Goal: Task Accomplishment & Management: Complete application form

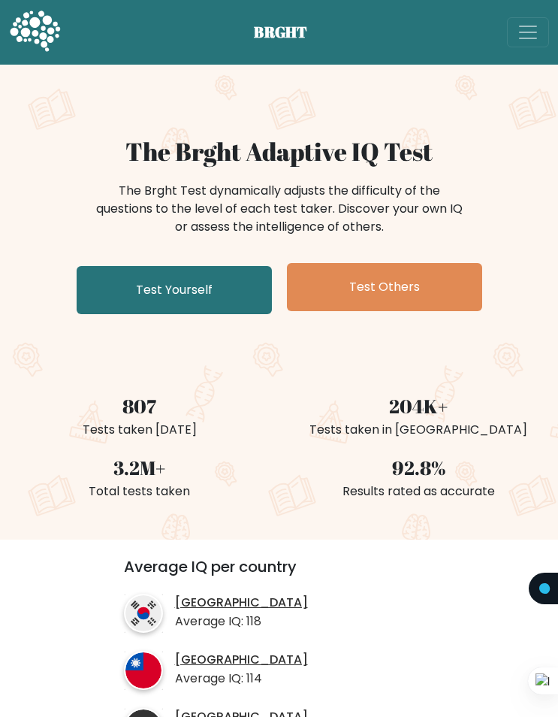
scroll to position [301, 0]
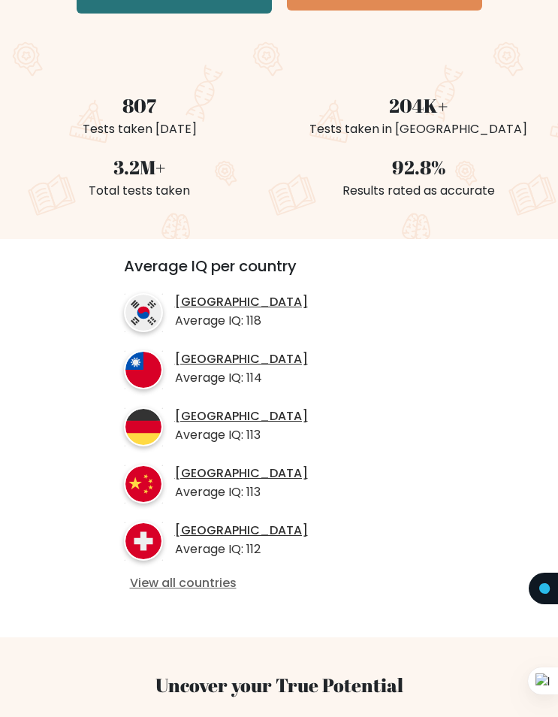
click at [216, 585] on link "View all countries" at bounding box center [279, 584] width 299 height 16
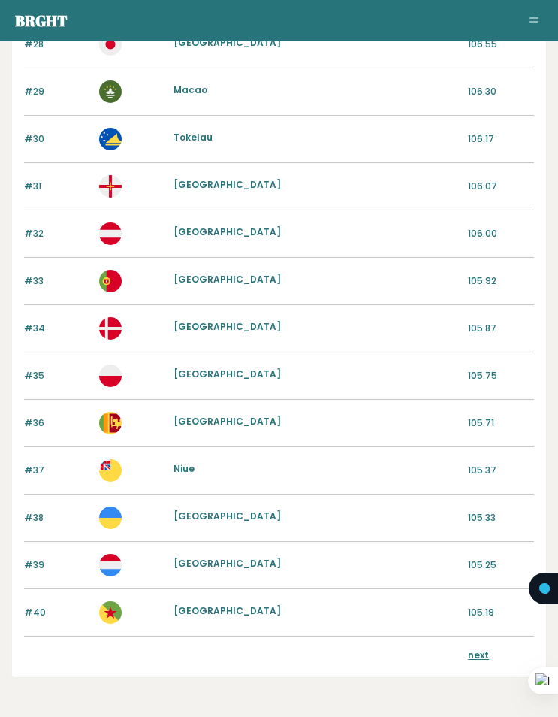
scroll to position [1469, 0]
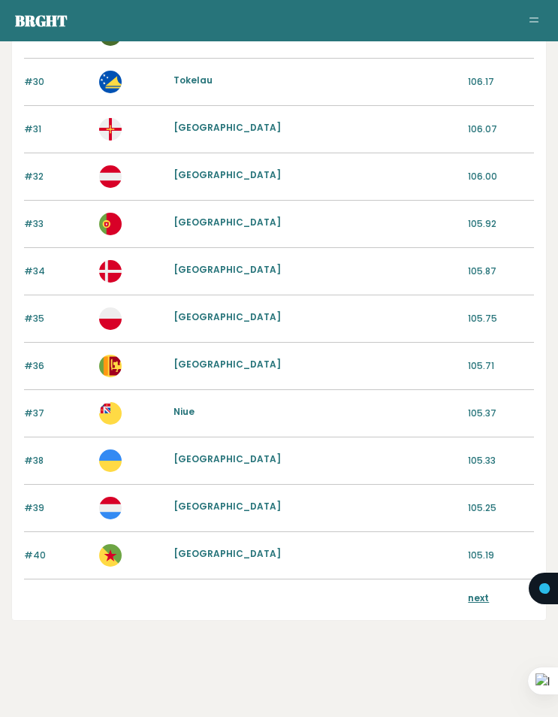
click at [478, 600] on link "next" at bounding box center [478, 598] width 21 height 13
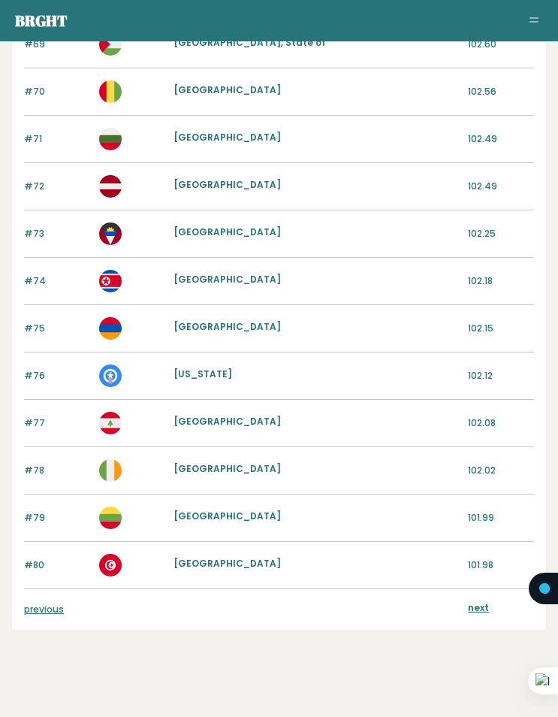
scroll to position [1469, 0]
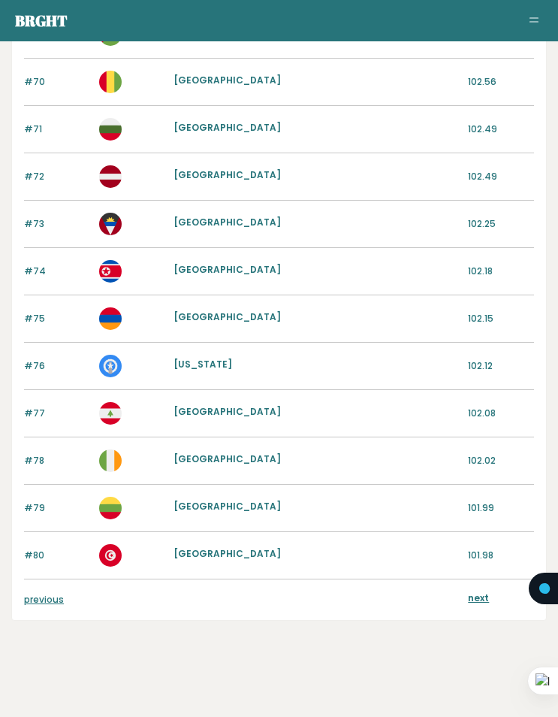
click at [477, 604] on link "next" at bounding box center [478, 598] width 21 height 13
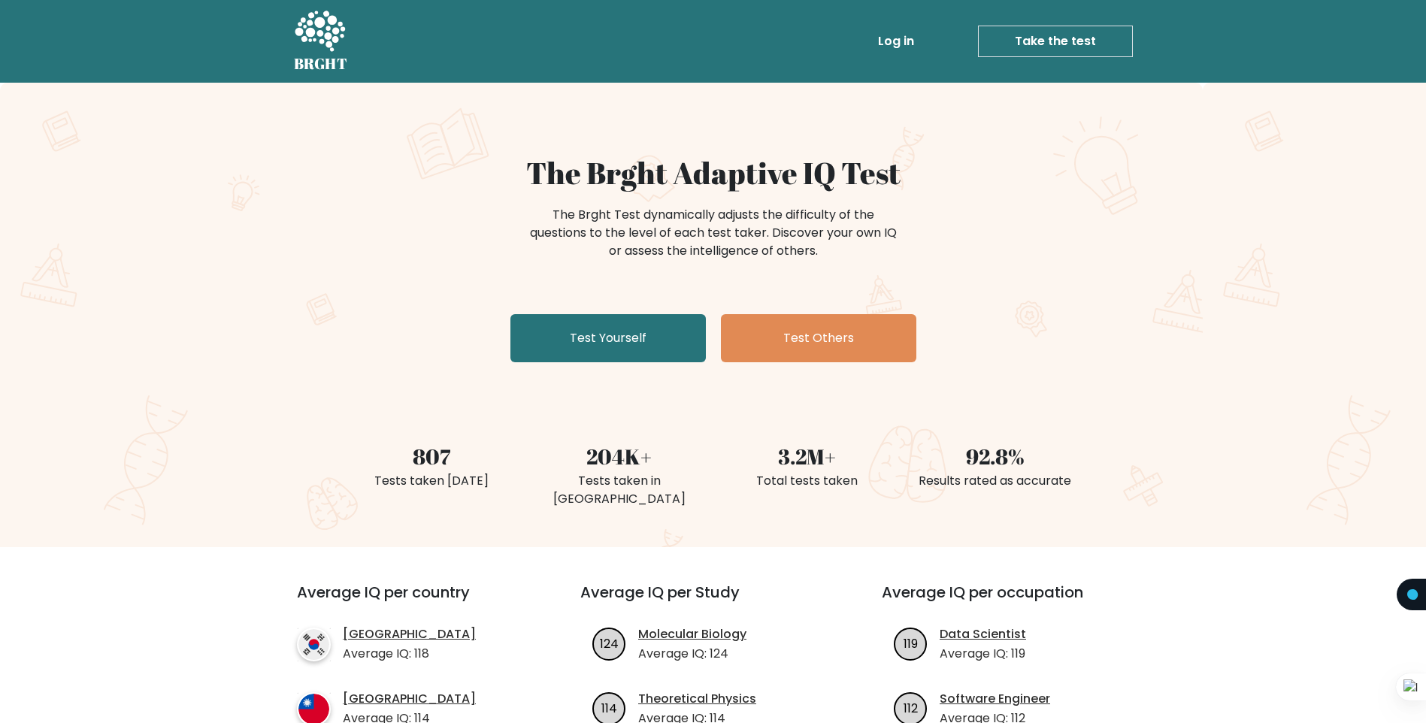
scroll to position [150, 0]
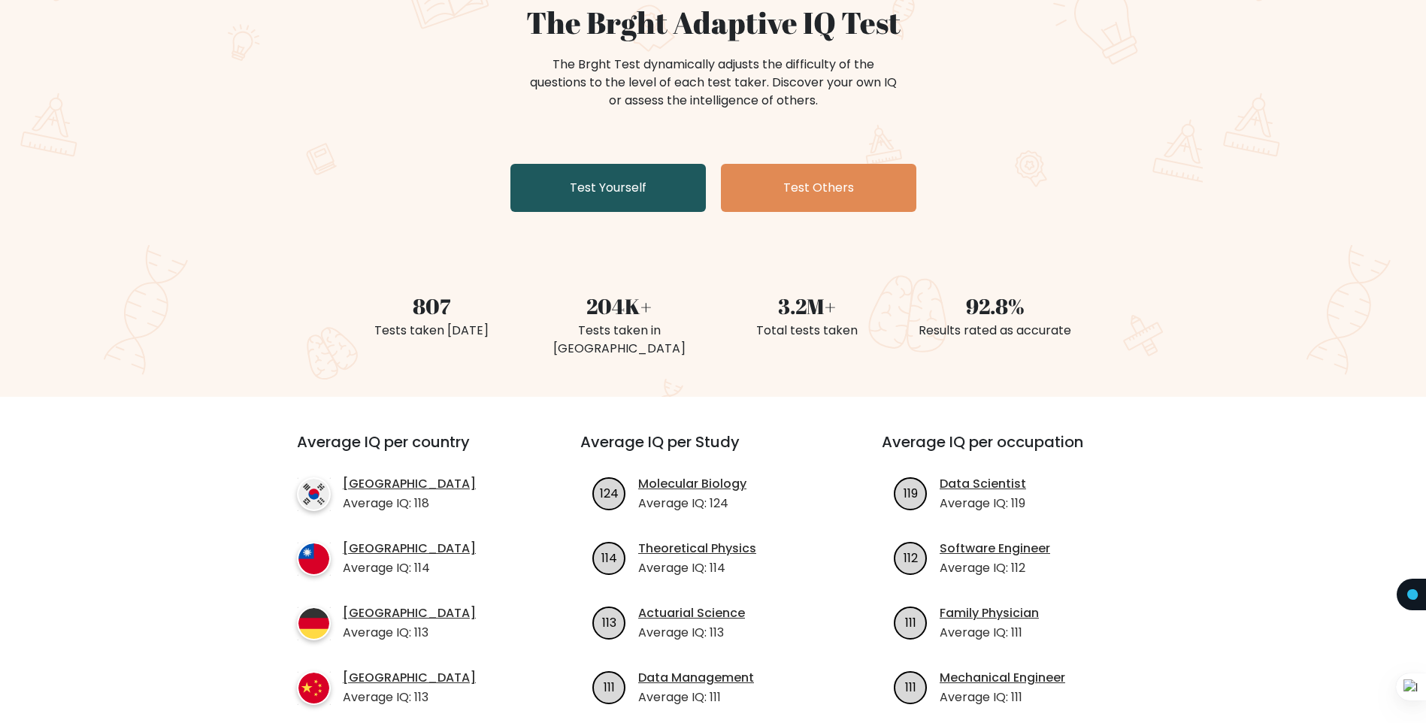
click at [606, 179] on link "Test Yourself" at bounding box center [607, 188] width 195 height 48
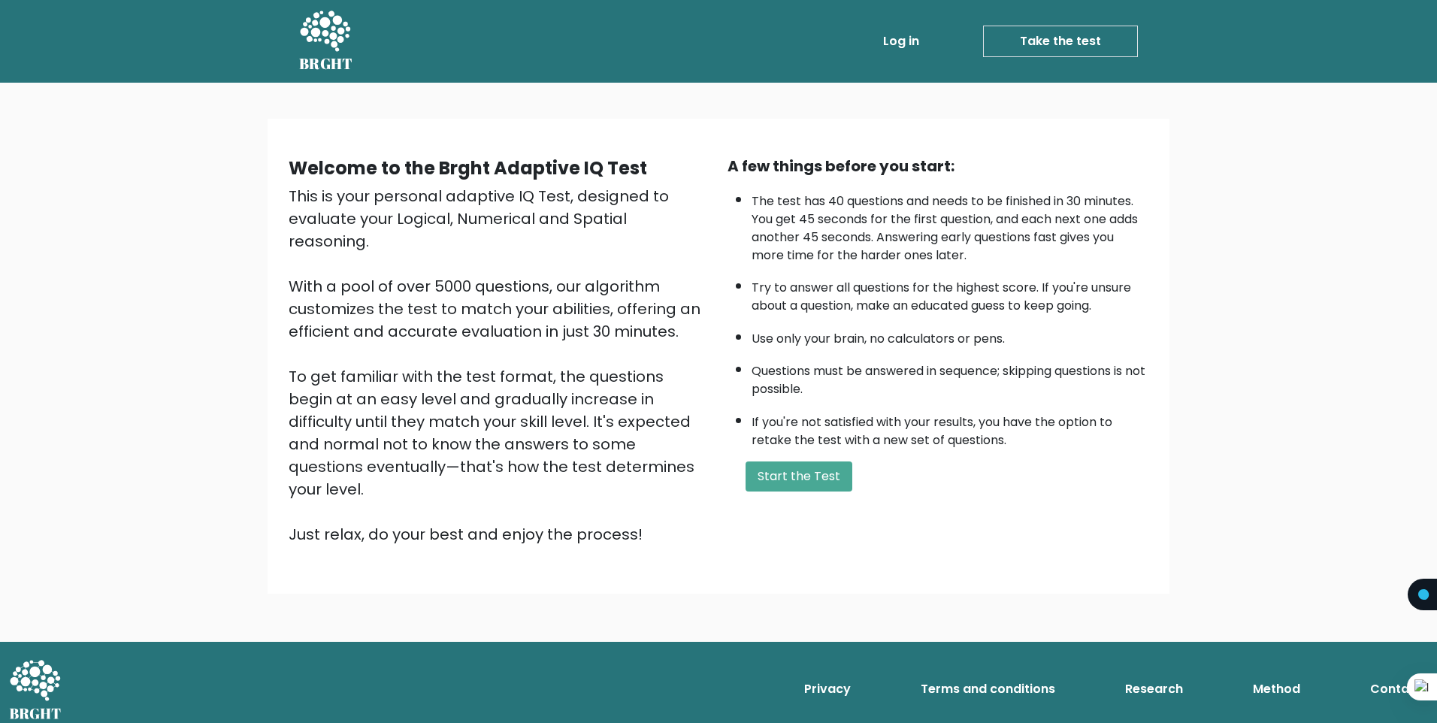
click at [800, 492] on div "A few things before you start: The test has 40 questions and needs to be finish…" at bounding box center [938, 350] width 439 height 391
click at [806, 474] on button "Start the Test" at bounding box center [799, 476] width 107 height 30
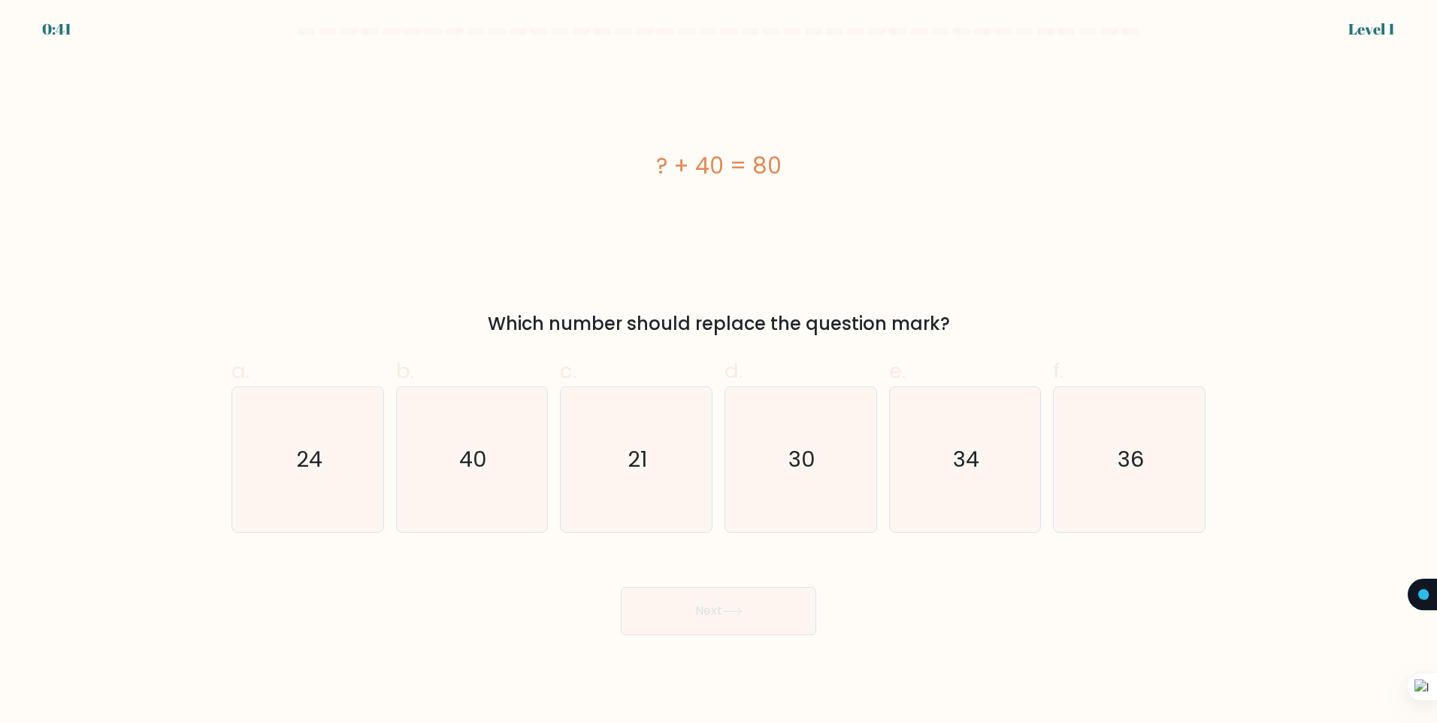
click at [1425, 687] on div at bounding box center [1422, 686] width 30 height 27
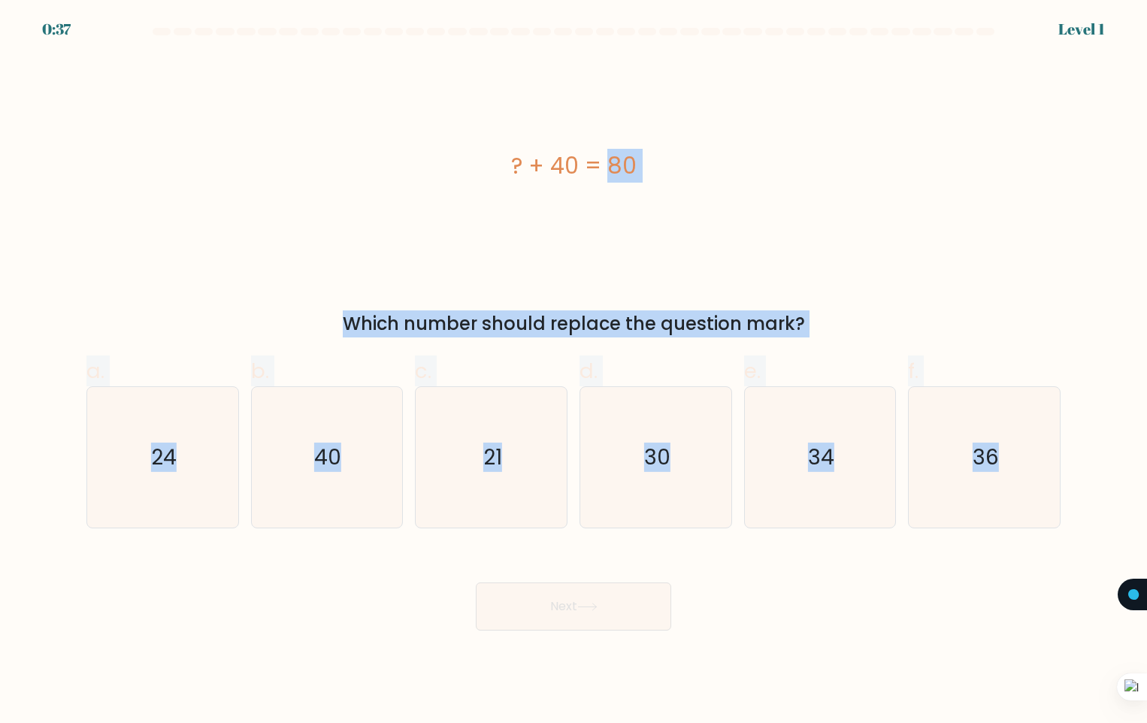
drag, startPoint x: 395, startPoint y: 135, endPoint x: 1095, endPoint y: 506, distance: 792.1
click at [1095, 506] on form "a." at bounding box center [573, 329] width 1147 height 603
copy form "? + 40 = 80 Which number should replace the question mark? a. 24 b. 40 c. 21 d.…"
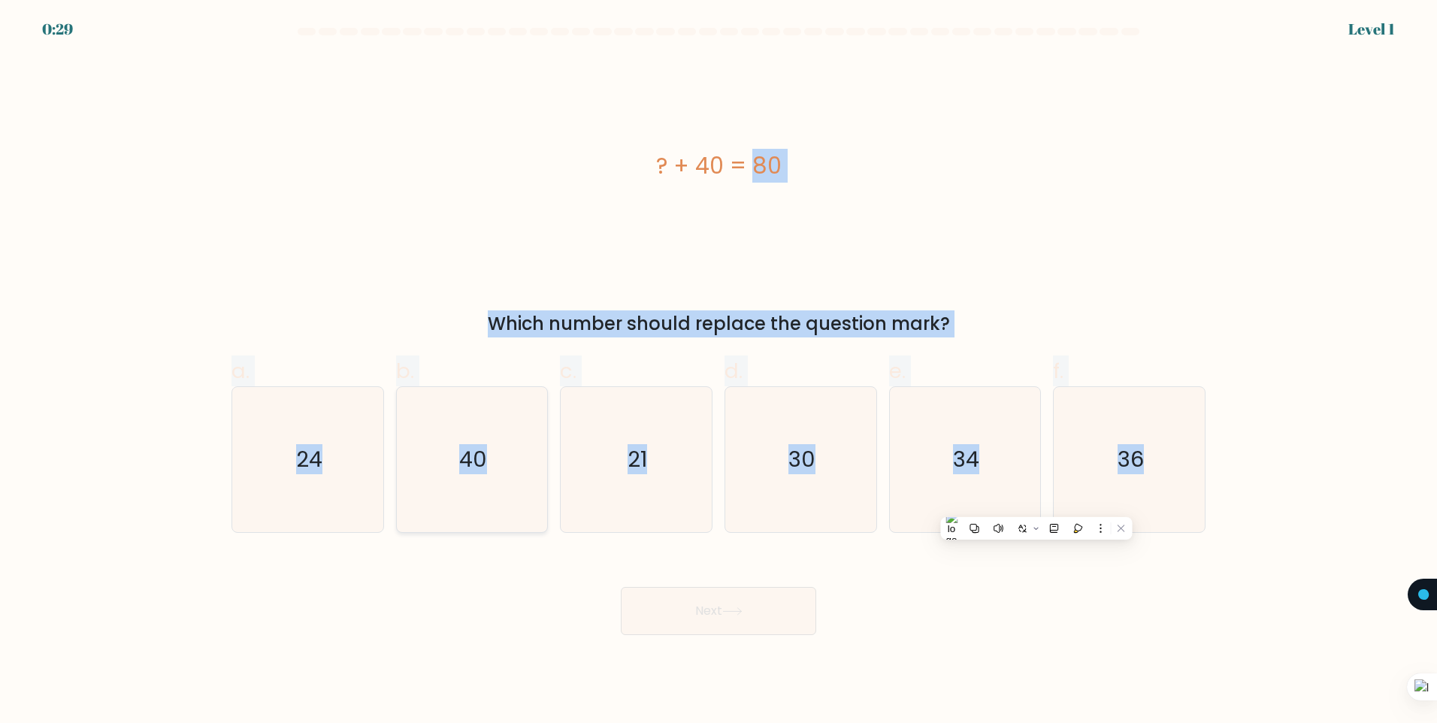
click at [503, 472] on icon "40" at bounding box center [471, 459] width 145 height 145
click at [719, 371] on input "b. 40" at bounding box center [719, 367] width 1 height 10
radio input "true"
click at [733, 607] on button "Next" at bounding box center [718, 611] width 195 height 48
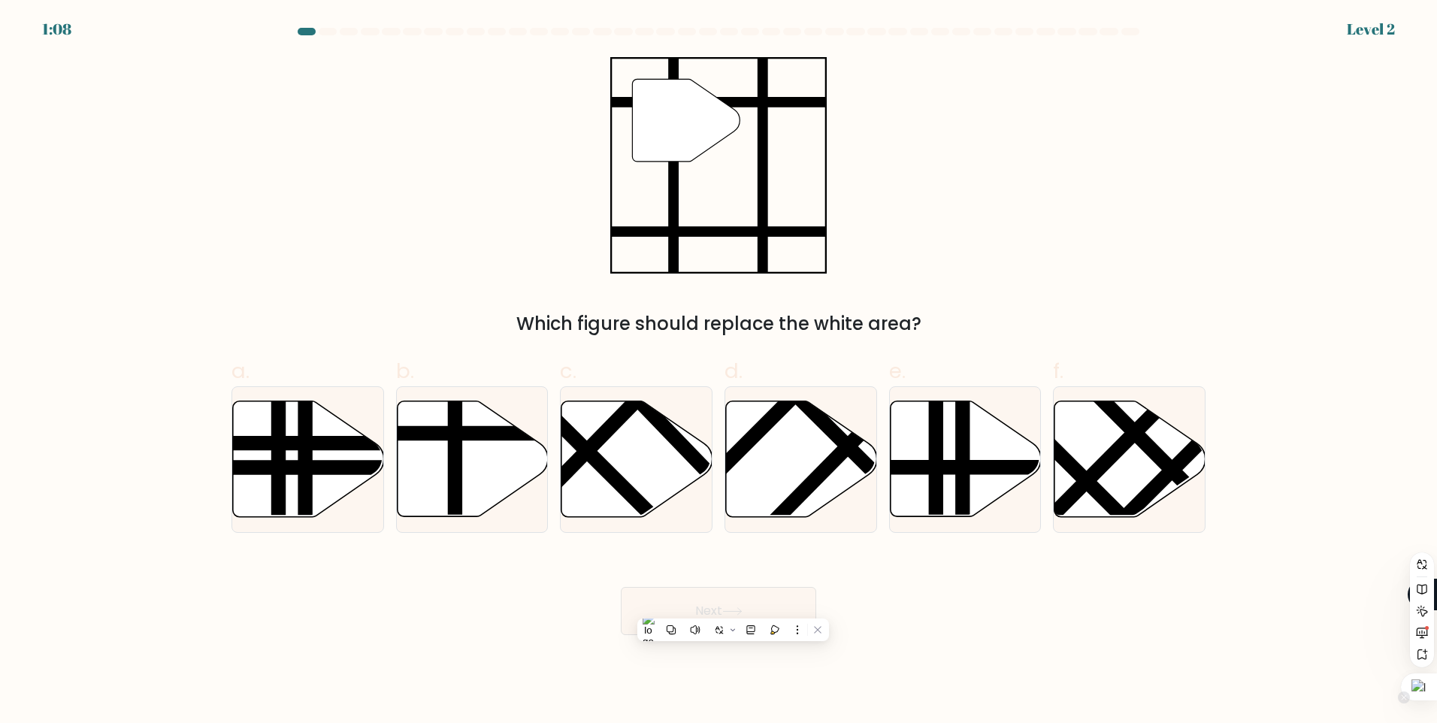
click at [1433, 691] on div at bounding box center [1419, 686] width 36 height 27
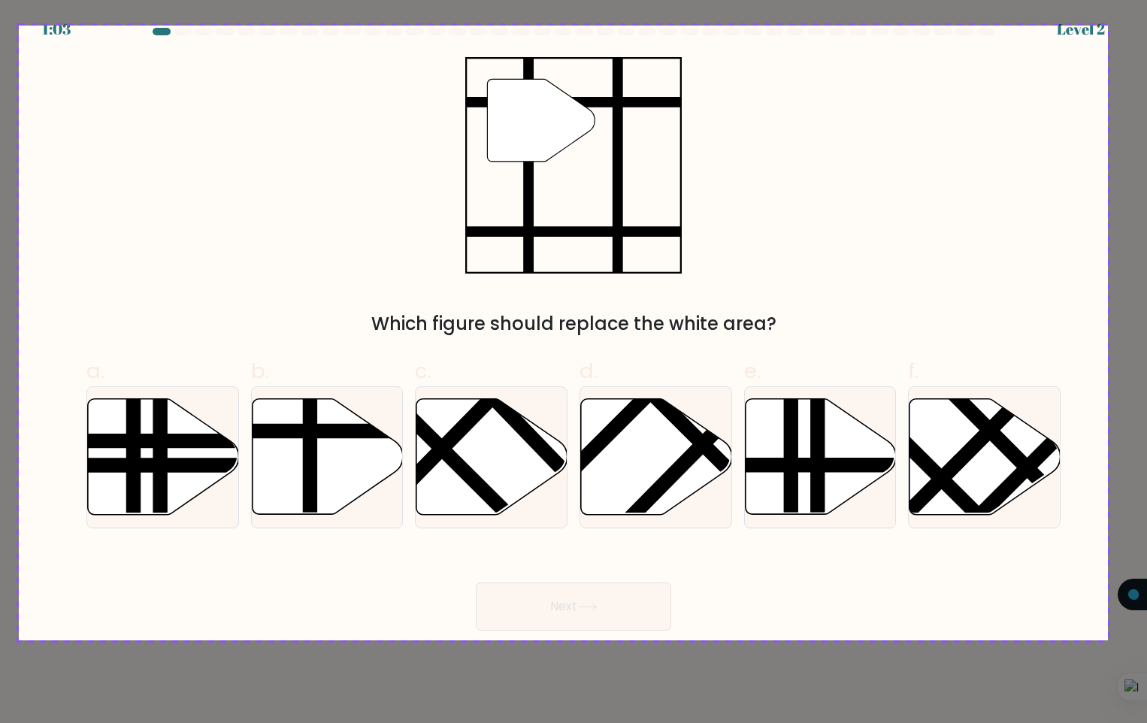
drag, startPoint x: 19, startPoint y: 26, endPoint x: 1108, endPoint y: 641, distance: 1251.0
click at [1108, 641] on div at bounding box center [573, 361] width 1147 height 723
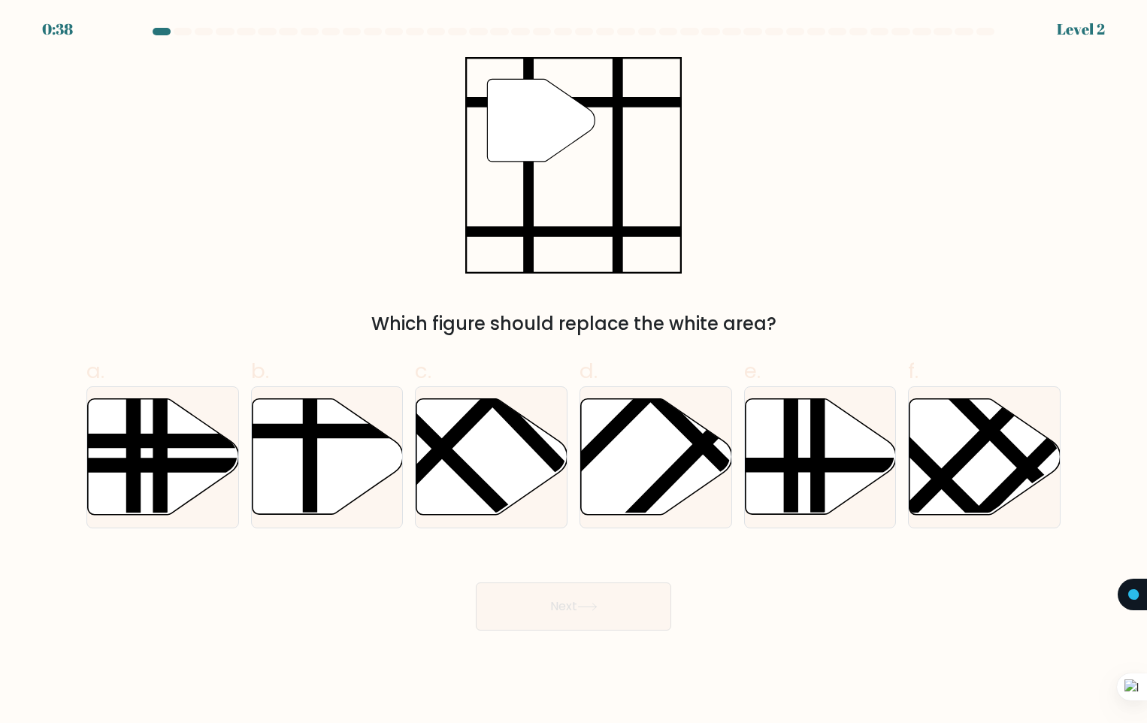
click at [960, 641] on body "0:38 Level 2" at bounding box center [573, 371] width 1147 height 743
click at [310, 455] on line at bounding box center [310, 520] width 0 height 304
click at [573, 371] on input "b." at bounding box center [573, 367] width 1 height 10
radio input "true"
click at [558, 592] on button "Next" at bounding box center [573, 606] width 195 height 48
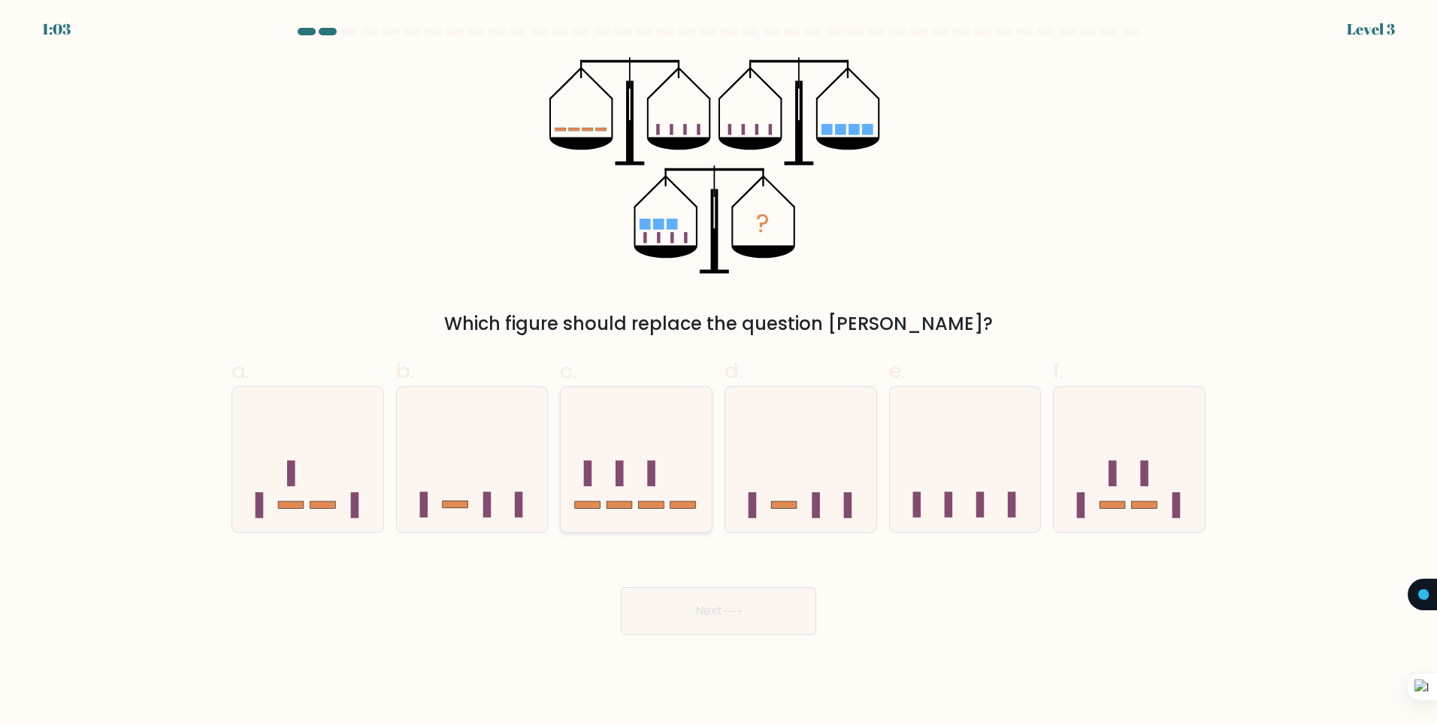
click at [638, 450] on icon at bounding box center [636, 459] width 151 height 125
click at [719, 371] on input "c." at bounding box center [719, 367] width 1 height 10
radio input "true"
click at [722, 630] on button "Next" at bounding box center [718, 611] width 195 height 48
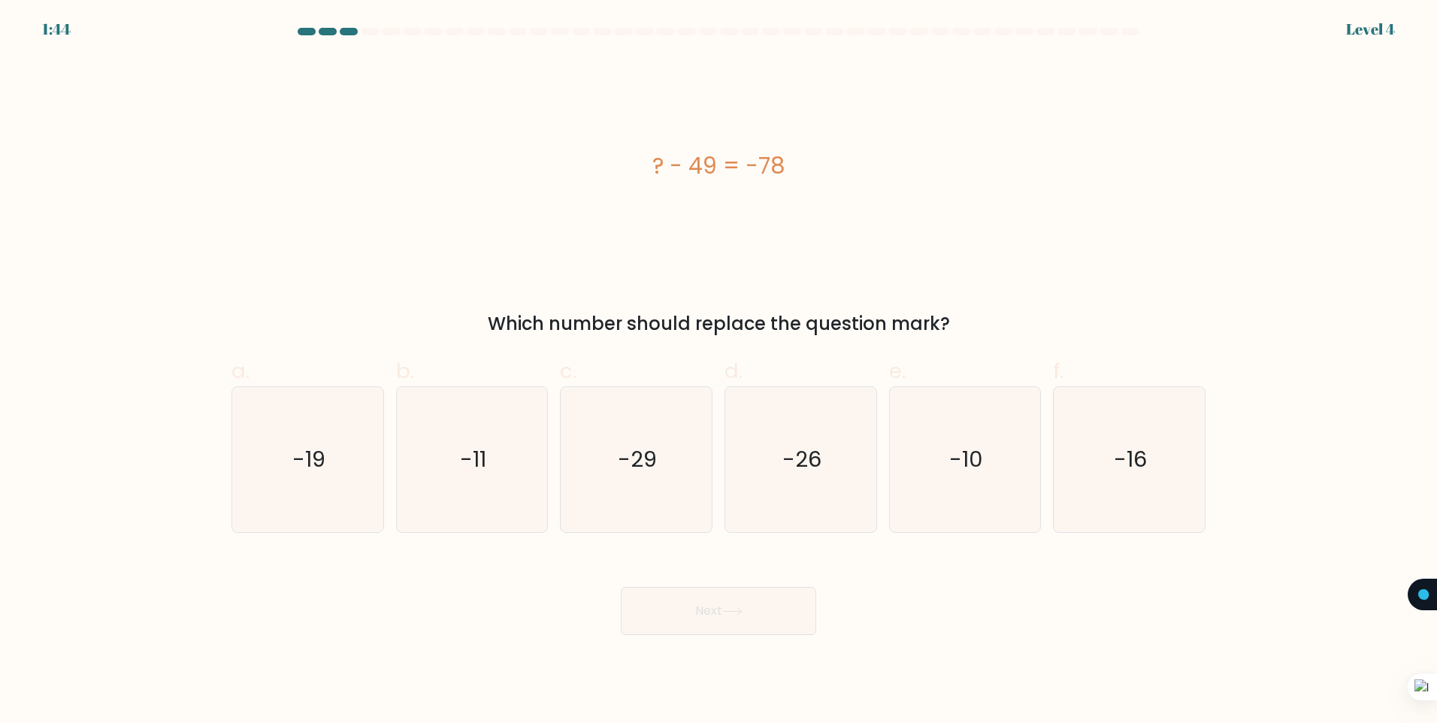
drag, startPoint x: 554, startPoint y: 157, endPoint x: 997, endPoint y: 320, distance: 472.5
click at [997, 320] on div "? - 49 = -78 Which number should replace the question mark?" at bounding box center [718, 197] width 992 height 280
copy div "? - 49 = -78 Which number should replace the question mark?"
click at [624, 235] on div "? - 49 = -78" at bounding box center [718, 165] width 974 height 217
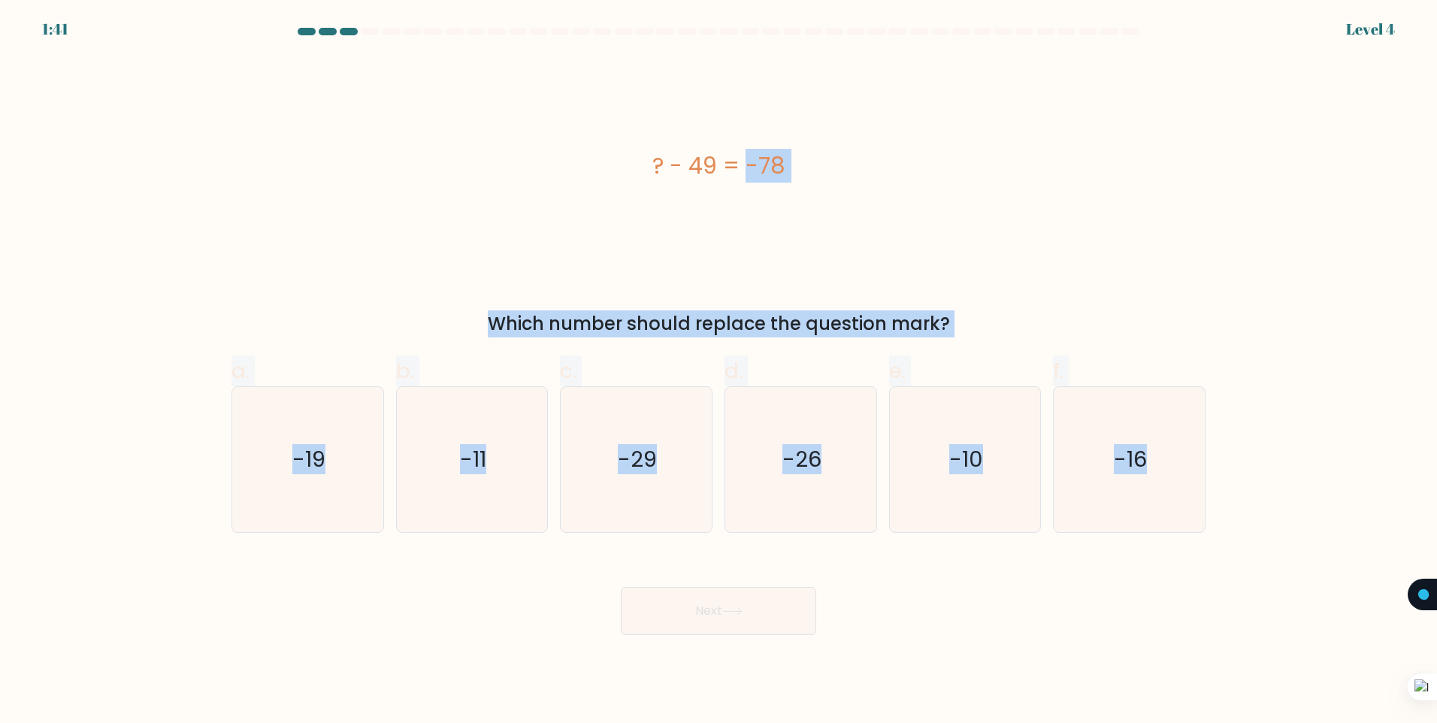
drag, startPoint x: 545, startPoint y: 164, endPoint x: 1230, endPoint y: 528, distance: 776.4
click at [1230, 528] on form "a." at bounding box center [718, 331] width 1437 height 607
copy form "? - 49 = -78 Which number should replace the question mark? a. -19 b. -11 c. -2…"
click at [637, 442] on icon "-29" at bounding box center [636, 459] width 145 height 145
click at [719, 371] on input "c. -29" at bounding box center [719, 367] width 1 height 10
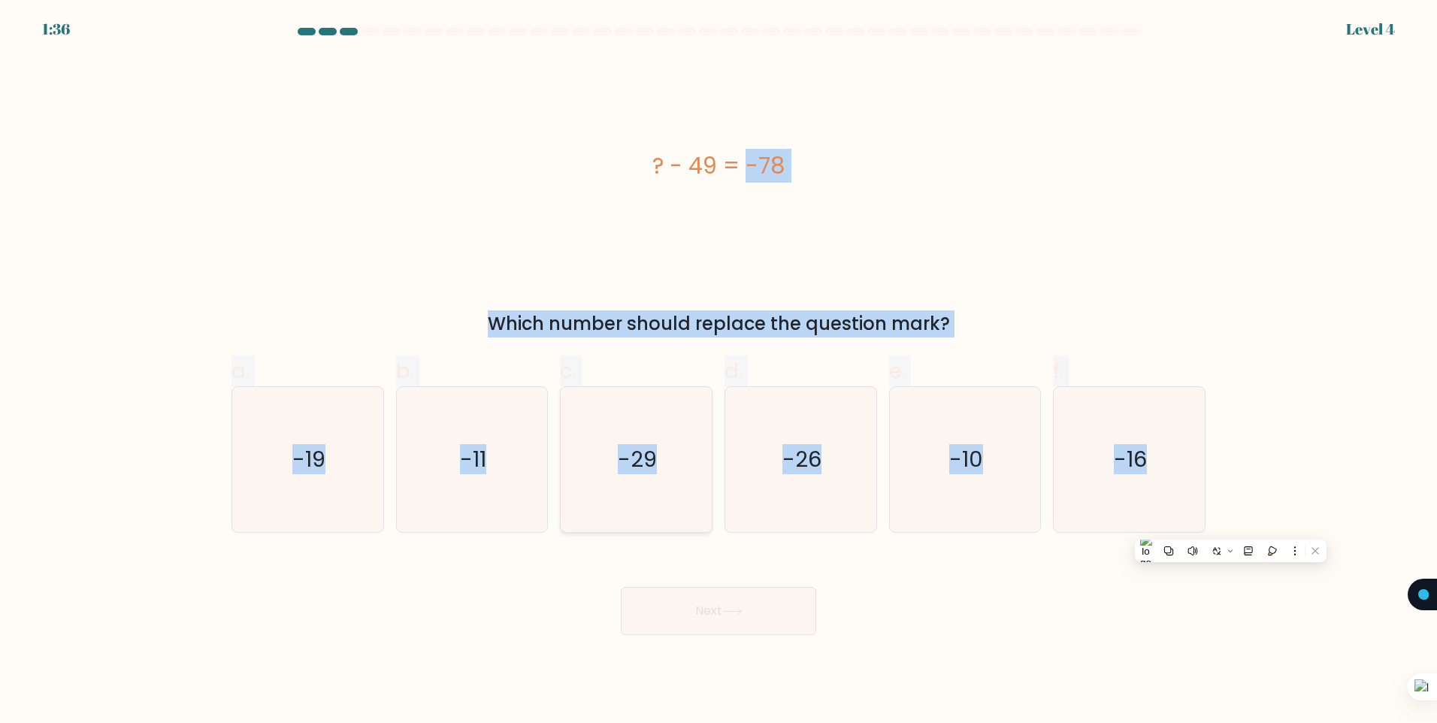
radio input "true"
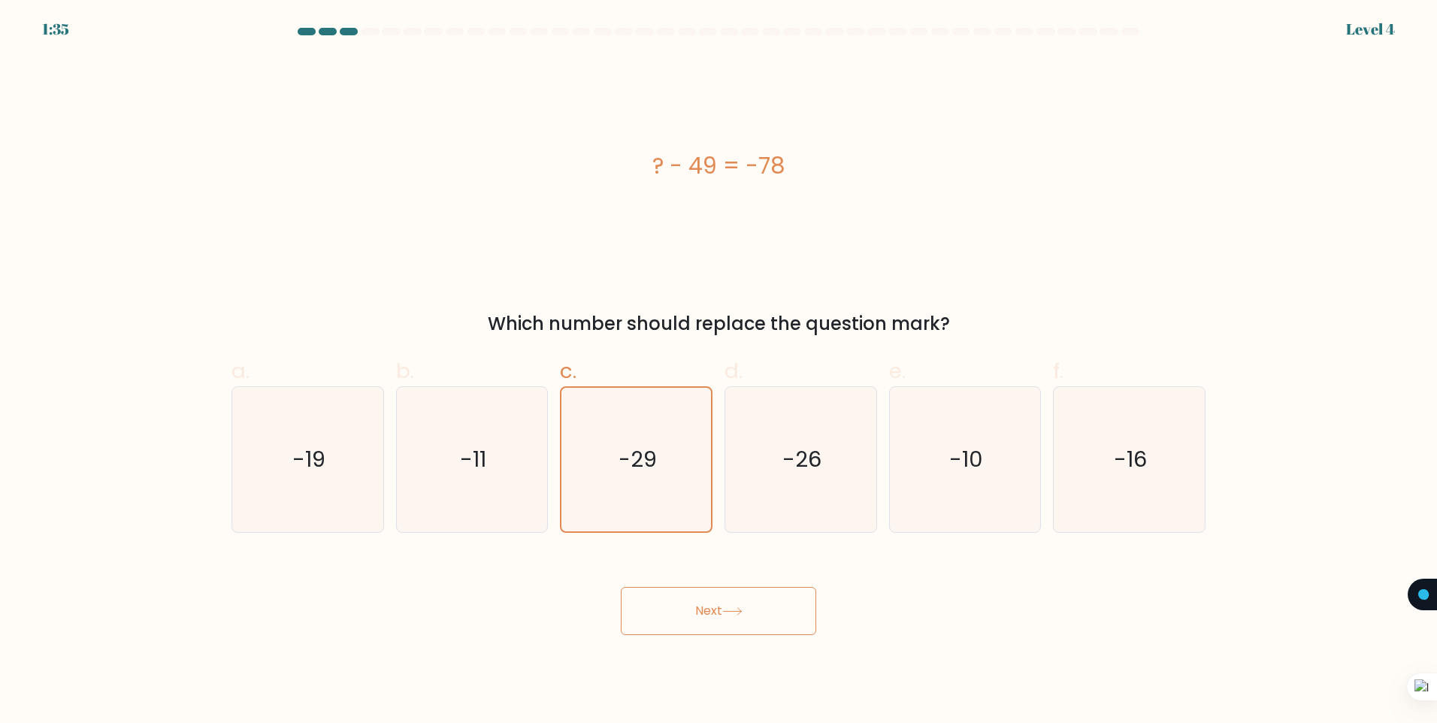
click at [724, 614] on button "Next" at bounding box center [718, 611] width 195 height 48
click at [726, 629] on button "Next" at bounding box center [718, 611] width 195 height 48
click at [731, 609] on icon at bounding box center [732, 611] width 20 height 8
click at [472, 406] on icon "-11" at bounding box center [471, 459] width 145 height 145
click at [719, 371] on input "b. -11" at bounding box center [719, 367] width 1 height 10
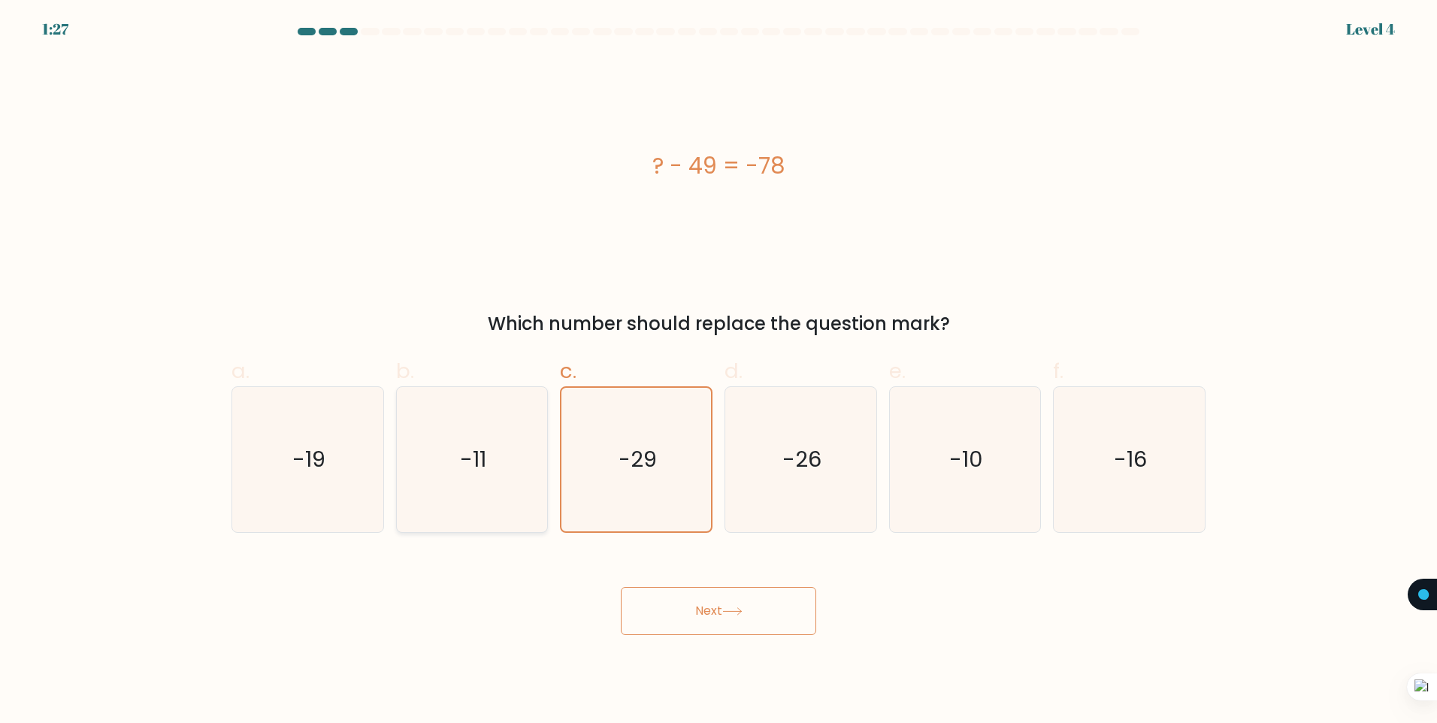
radio input "true"
click at [632, 470] on text "-29" at bounding box center [638, 459] width 39 height 30
click at [719, 371] on input "c. -29" at bounding box center [719, 367] width 1 height 10
radio input "true"
click at [709, 610] on button "Next" at bounding box center [718, 611] width 195 height 48
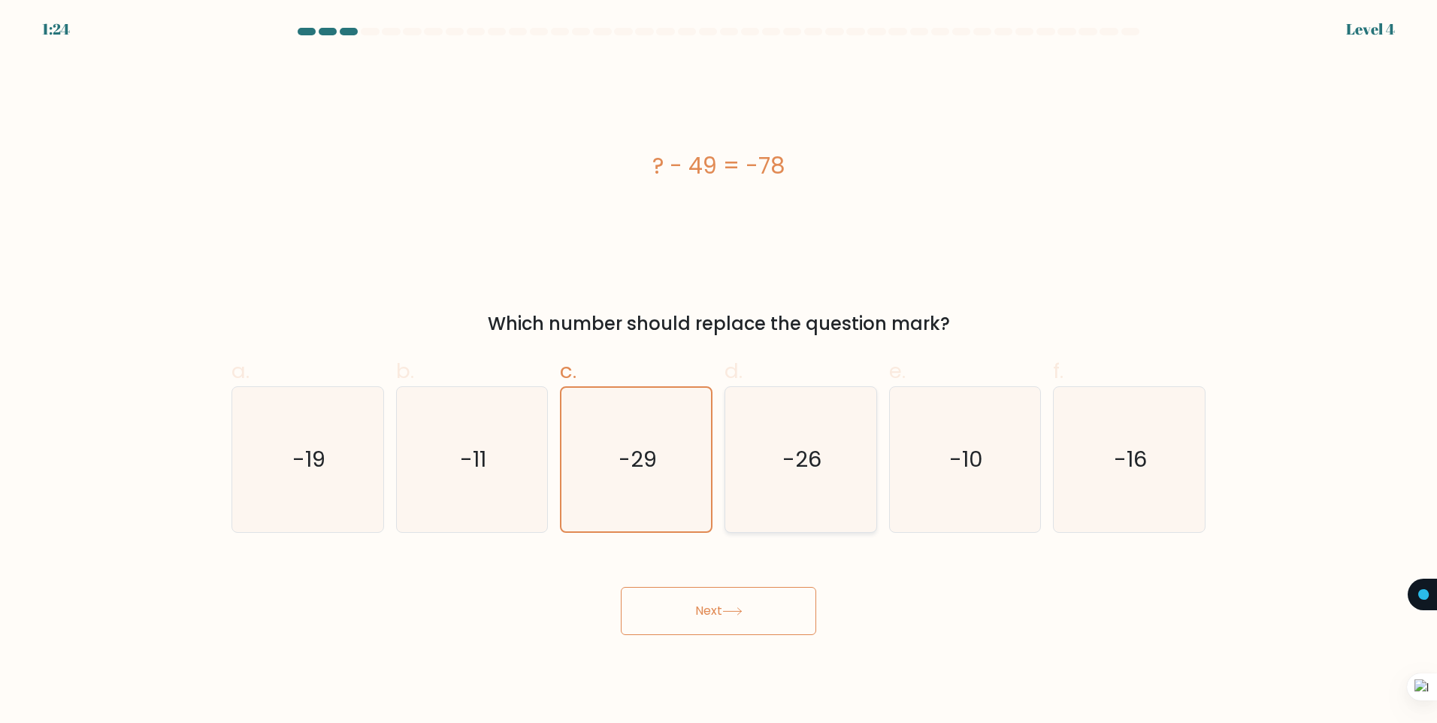
click at [829, 483] on icon "-26" at bounding box center [800, 459] width 145 height 145
click at [719, 371] on input "d. -26" at bounding box center [719, 367] width 1 height 10
radio input "true"
click at [679, 483] on icon "-29" at bounding box center [636, 459] width 145 height 145
click at [719, 371] on input "c. -29" at bounding box center [719, 367] width 1 height 10
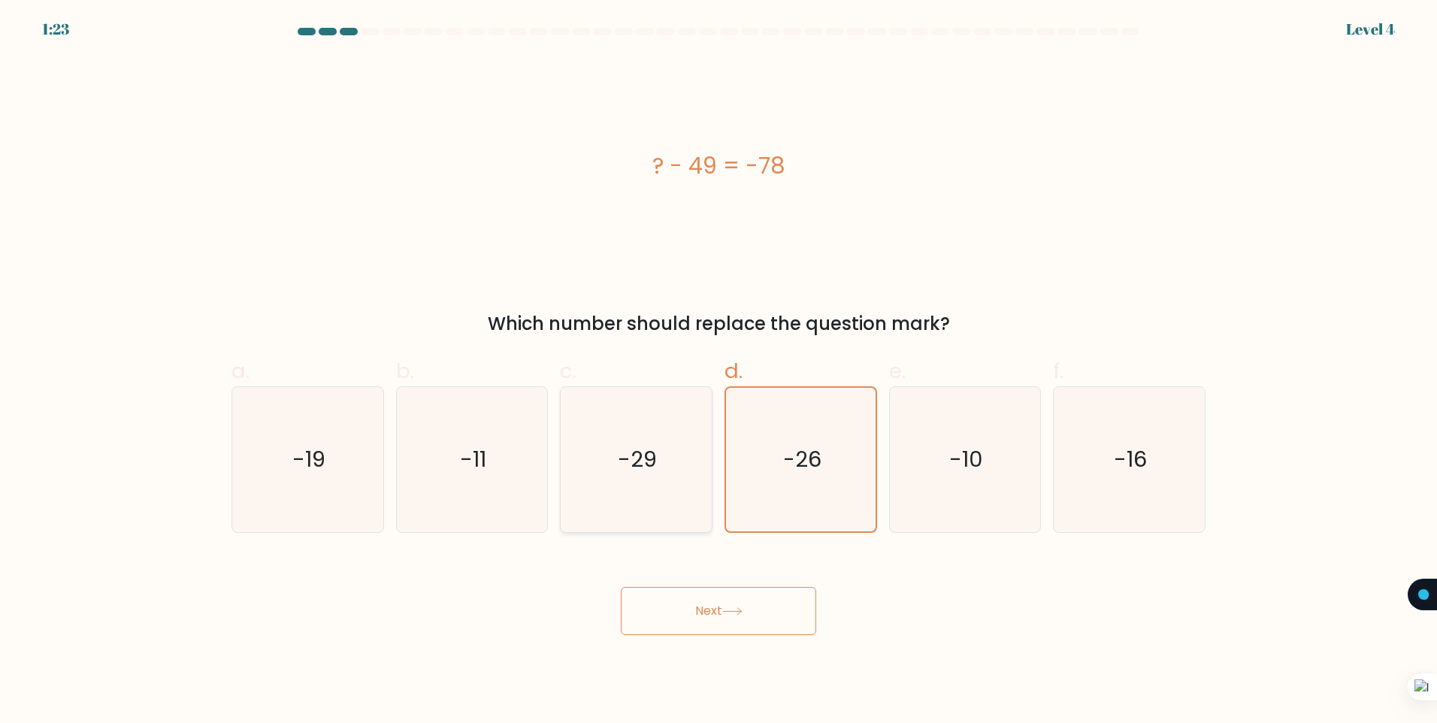
radio input "true"
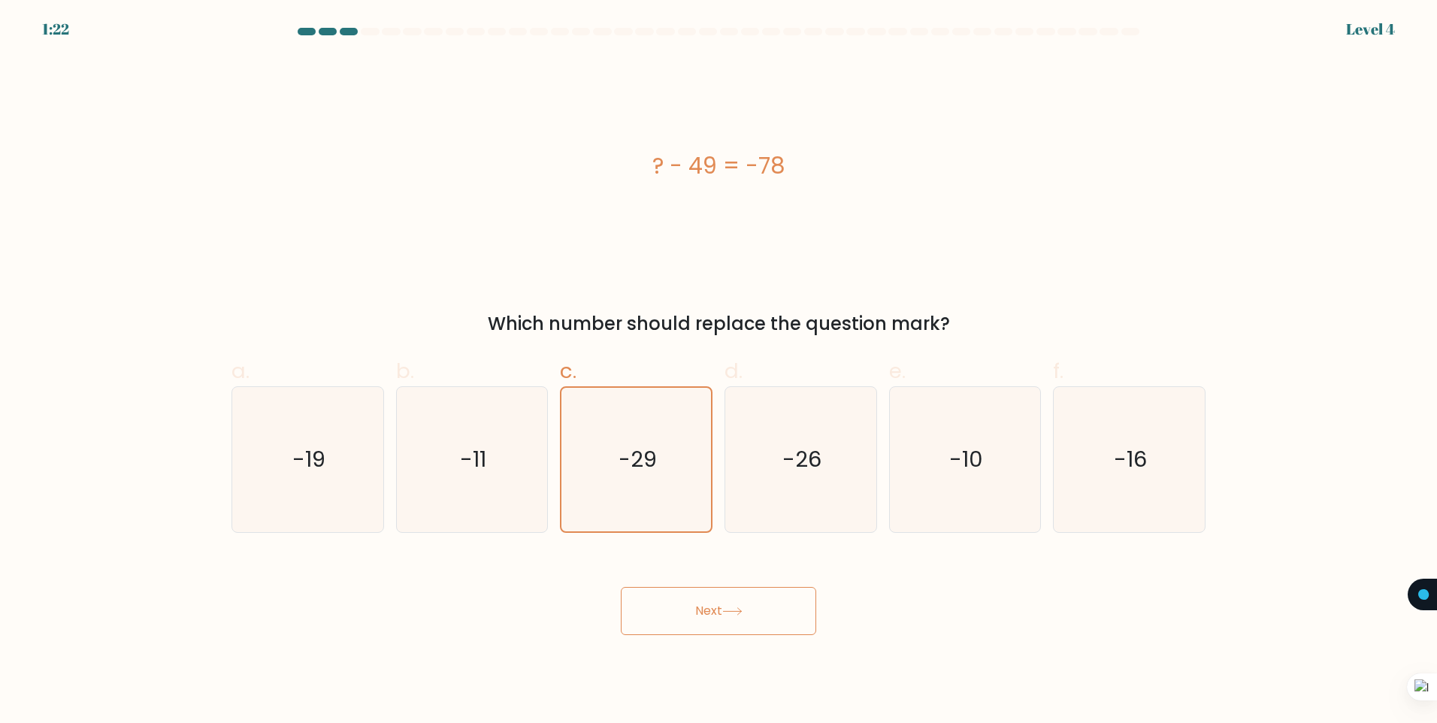
click at [744, 601] on button "Next" at bounding box center [718, 611] width 195 height 48
click at [745, 601] on button "Next" at bounding box center [718, 611] width 195 height 48
click at [746, 602] on button "Next" at bounding box center [718, 611] width 195 height 48
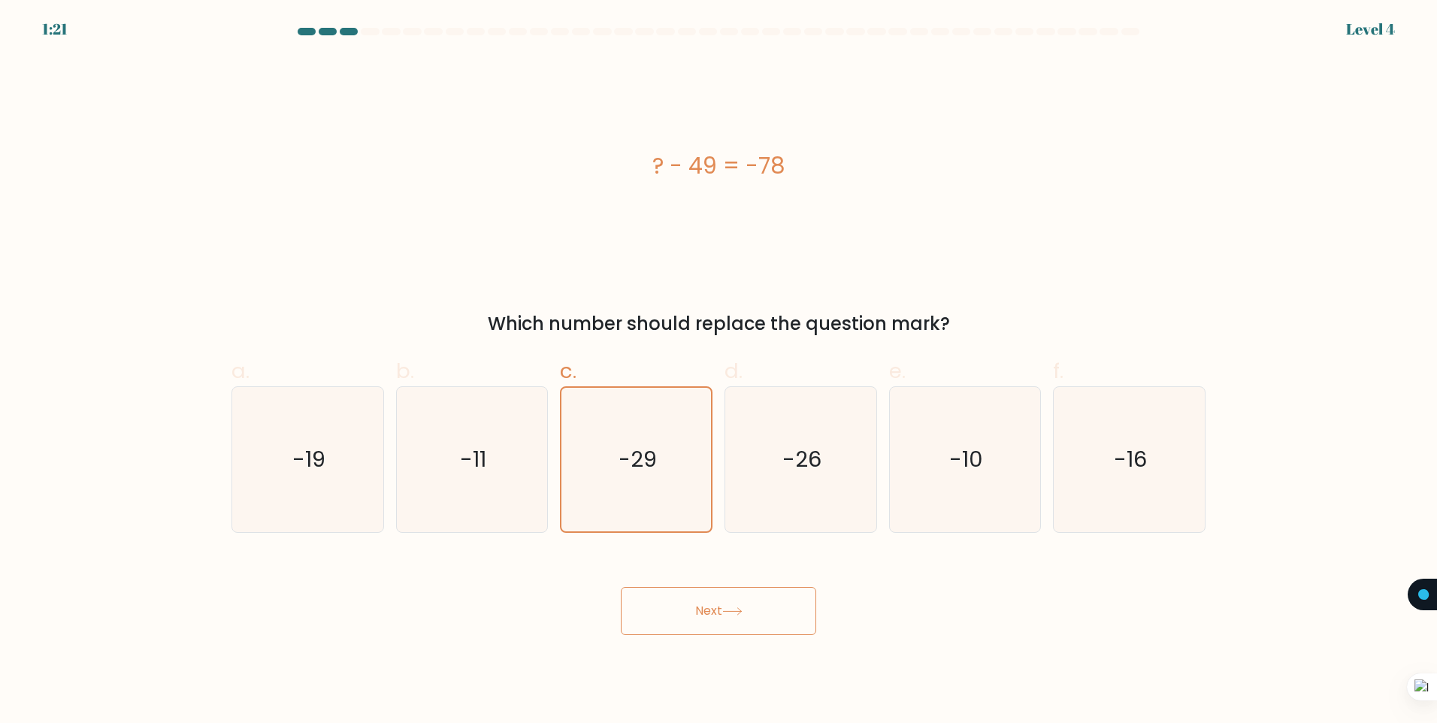
click at [746, 602] on button "Next" at bounding box center [718, 611] width 195 height 48
click at [745, 602] on button "Next" at bounding box center [718, 611] width 195 height 48
click at [743, 603] on button "Next" at bounding box center [718, 611] width 195 height 48
click at [697, 592] on button "Next" at bounding box center [718, 611] width 195 height 48
click at [699, 601] on button "Next" at bounding box center [718, 611] width 195 height 48
